Goal: Entertainment & Leisure: Consume media (video, audio)

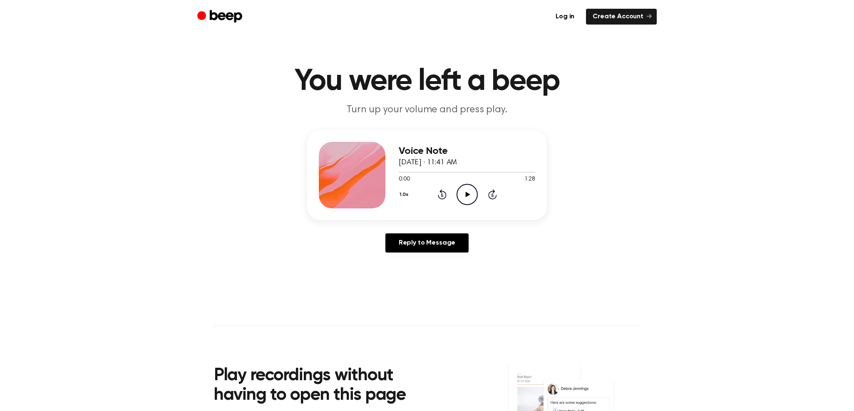
click at [462, 201] on icon "Play Audio" at bounding box center [466, 194] width 21 height 21
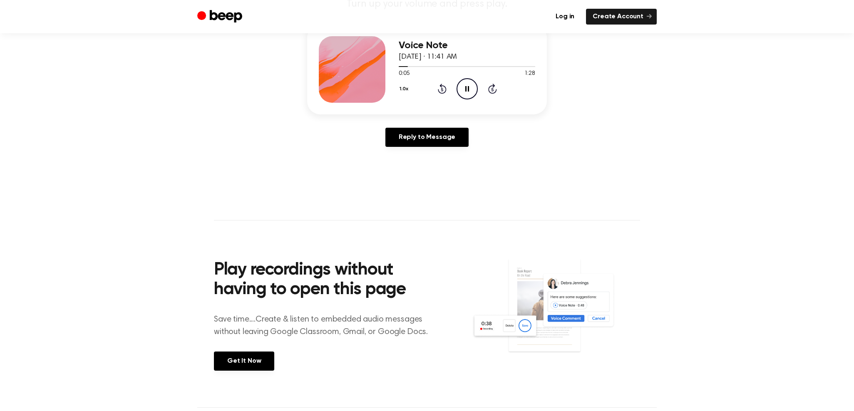
scroll to position [260, 0]
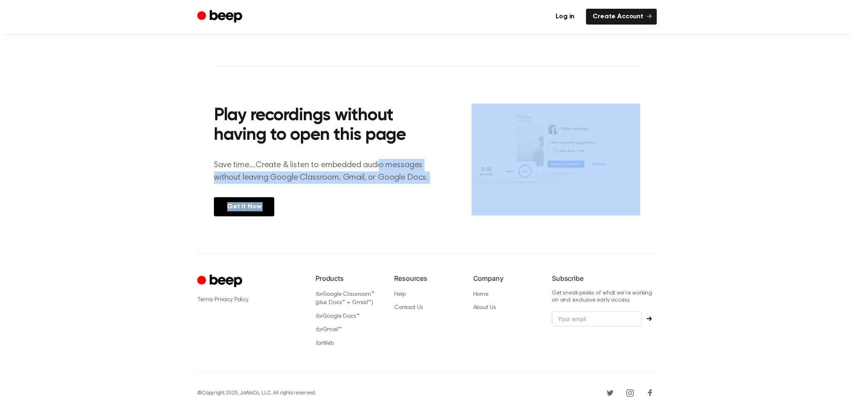
drag, startPoint x: 705, startPoint y: 224, endPoint x: 381, endPoint y: 160, distance: 330.7
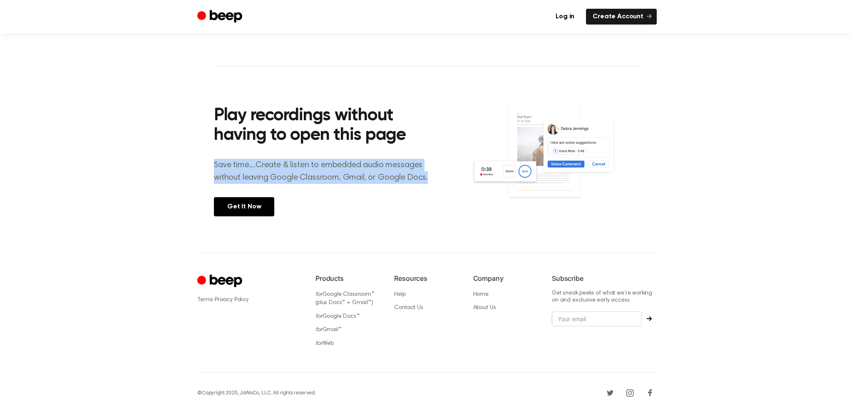
drag, startPoint x: 375, startPoint y: 150, endPoint x: 428, endPoint y: 180, distance: 61.5
click at [428, 180] on div "Play recordings without having to open this page Save time....Create & listen t…" at bounding box center [342, 159] width 257 height 147
click at [429, 180] on p "Save time....Create & listen to embedded audio messages without leaving Google …" at bounding box center [326, 171] width 224 height 25
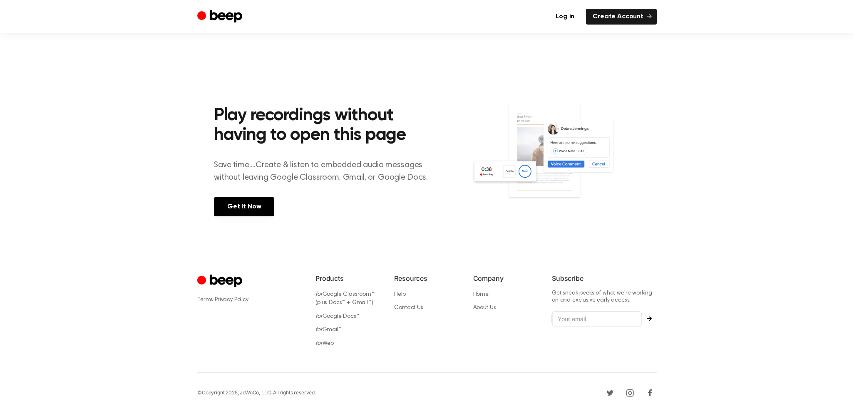
click at [428, 179] on p "Save time....Create & listen to embedded audio messages without leaving Google …" at bounding box center [326, 171] width 224 height 25
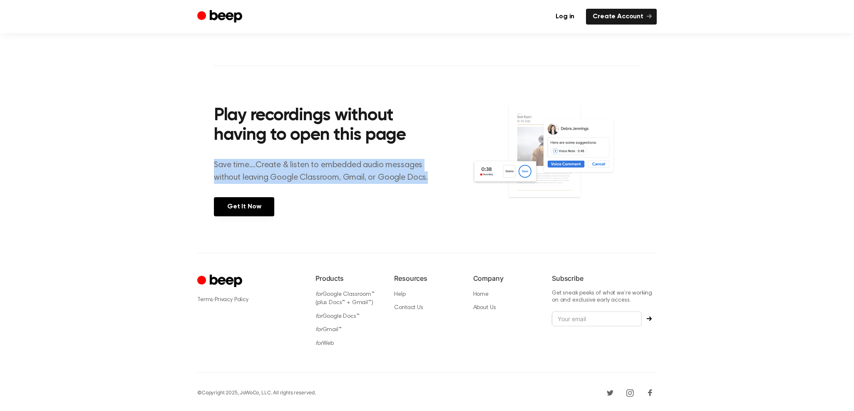
drag, startPoint x: 428, startPoint y: 179, endPoint x: 215, endPoint y: 165, distance: 213.9
click at [215, 165] on p "Save time....Create & listen to embedded audio messages without leaving Google …" at bounding box center [326, 171] width 224 height 25
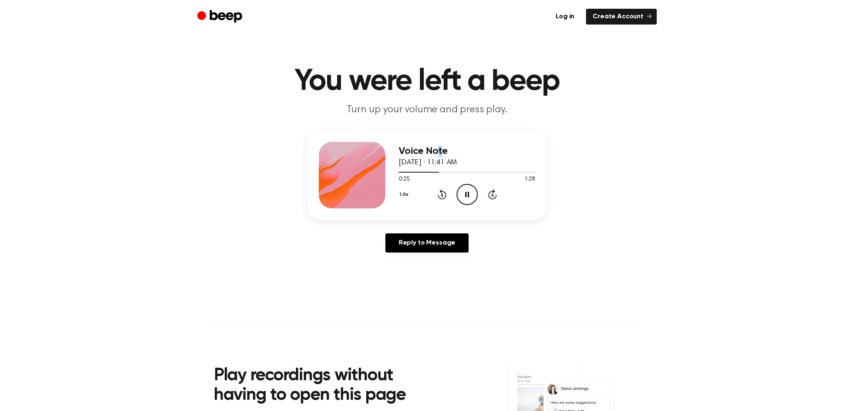
drag, startPoint x: 442, startPoint y: 152, endPoint x: 429, endPoint y: 155, distance: 13.1
click at [433, 155] on h3 "Voice Note" at bounding box center [466, 151] width 136 height 11
drag, startPoint x: 400, startPoint y: 153, endPoint x: 466, endPoint y: 148, distance: 66.4
click at [463, 148] on h3 "Voice Note" at bounding box center [466, 151] width 136 height 11
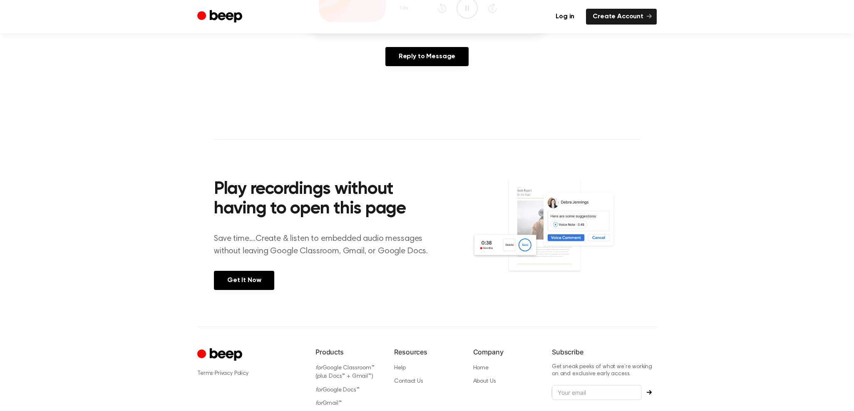
scroll to position [260, 0]
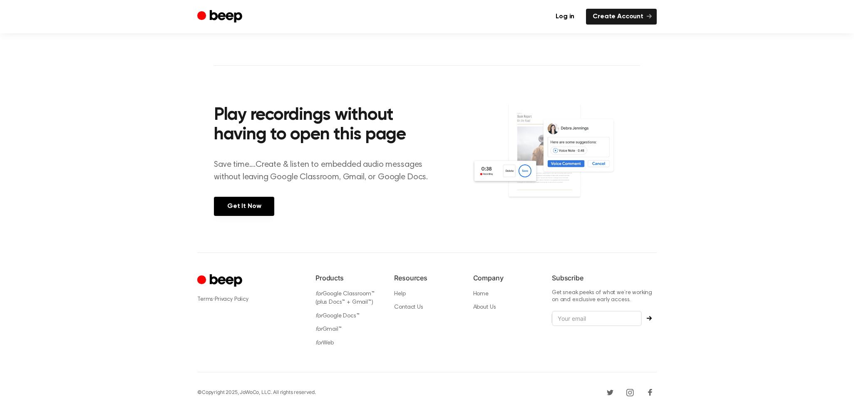
click at [850, 1] on header "Log in Create Account" at bounding box center [427, 16] width 854 height 33
